Goal: Information Seeking & Learning: Understand process/instructions

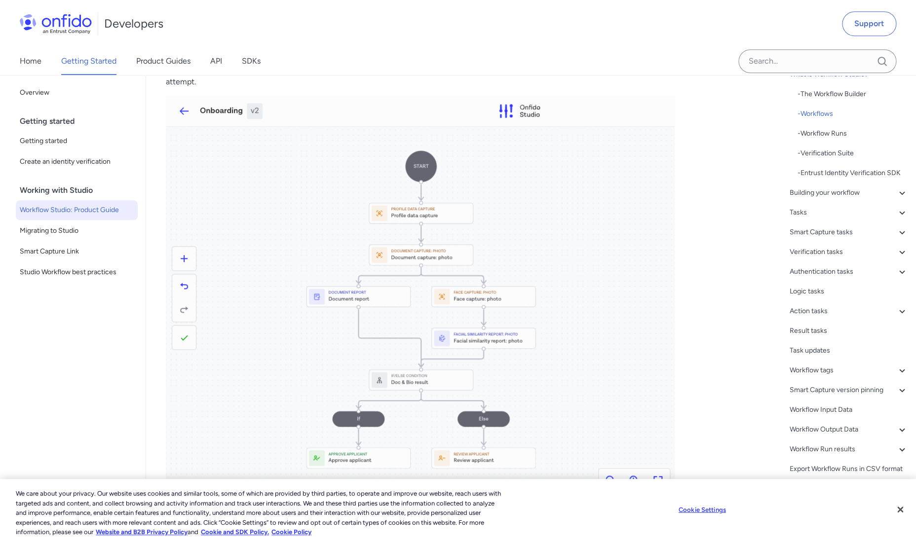
scroll to position [70, 0]
click at [898, 444] on icon at bounding box center [902, 450] width 12 height 12
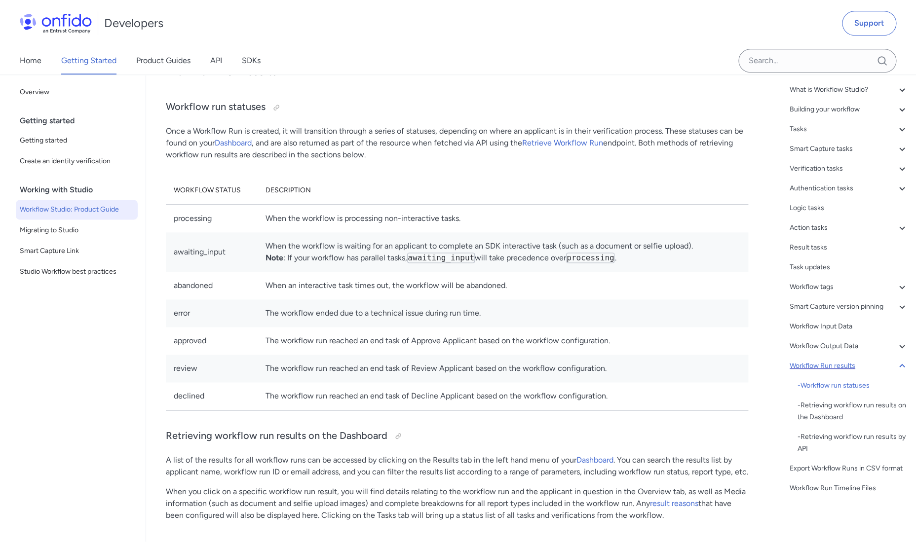
scroll to position [24311, 0]
click at [212, 302] on td "abandoned" at bounding box center [212, 288] width 92 height 28
click at [189, 329] on td "error" at bounding box center [212, 316] width 92 height 28
